Goal: Task Accomplishment & Management: Manage account settings

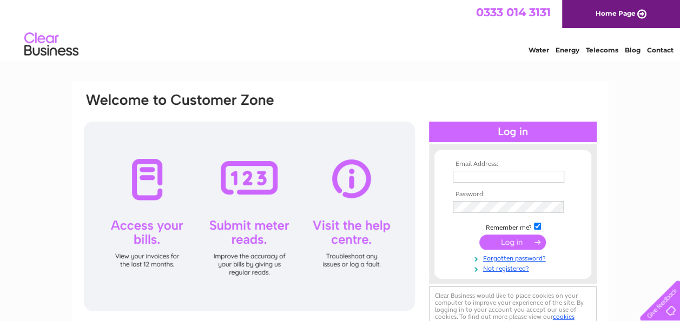
click at [498, 161] on th "Email Address:" at bounding box center [512, 165] width 125 height 8
click at [485, 174] on input "text" at bounding box center [509, 177] width 113 height 13
type input "[EMAIL_ADDRESS][DOMAIN_NAME]"
click at [509, 245] on input "submit" at bounding box center [512, 242] width 67 height 15
